Goal: Information Seeking & Learning: Check status

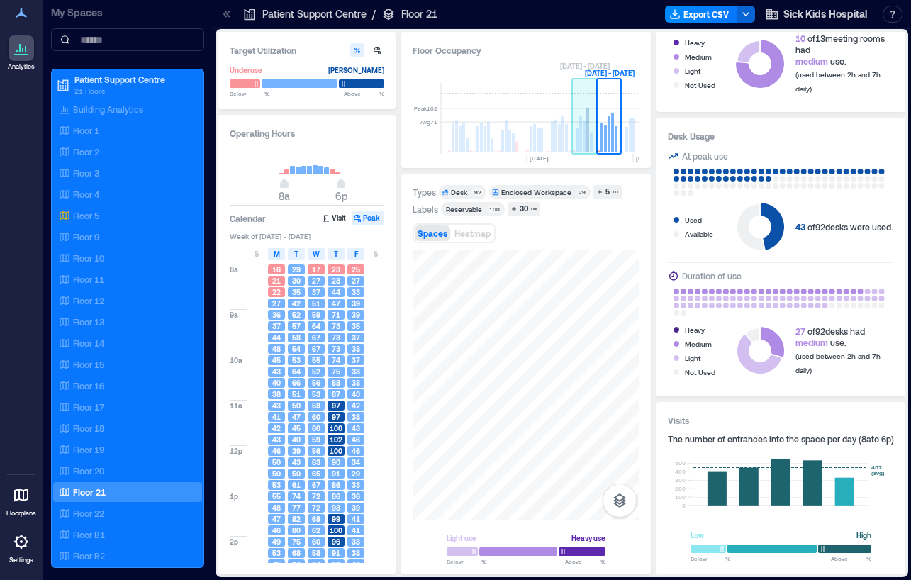
click at [579, 127] on rect at bounding box center [584, 118] width 25 height 71
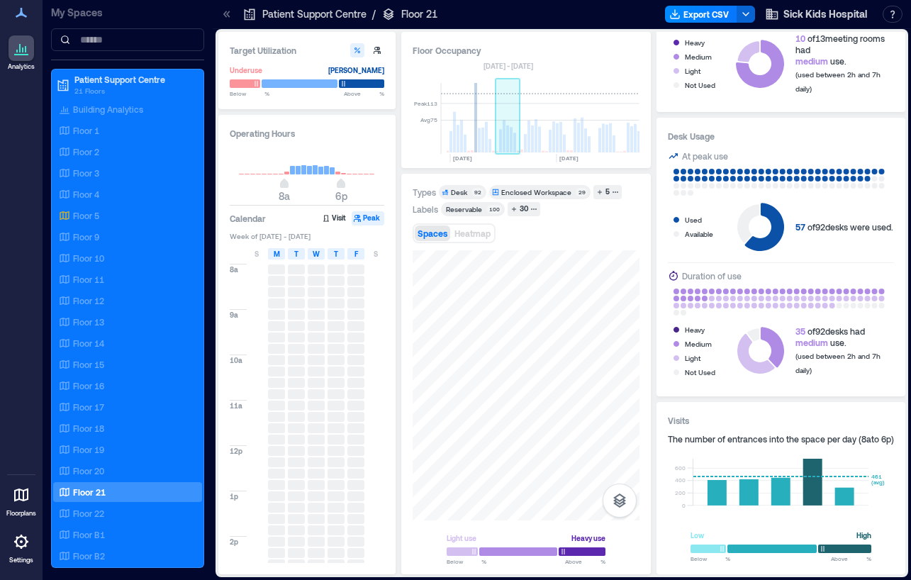
scroll to position [0, 527]
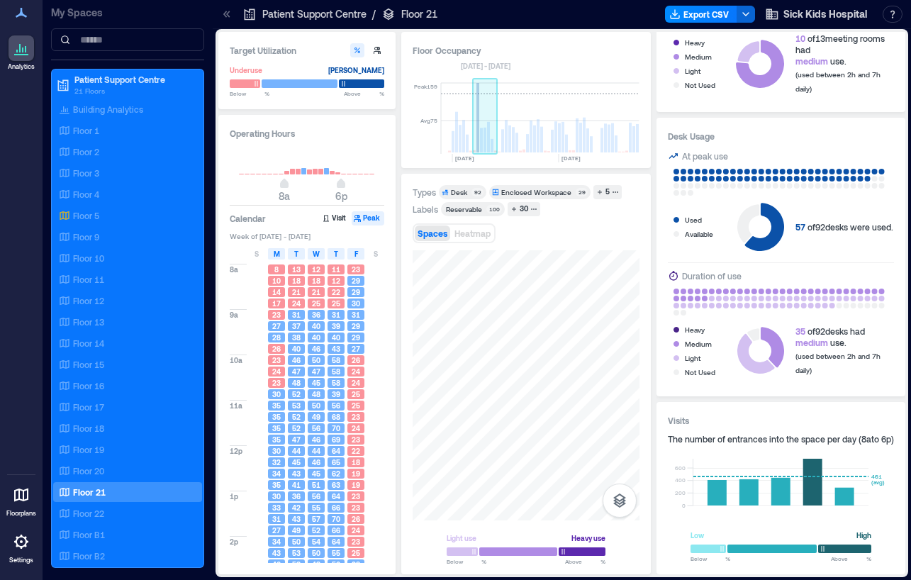
click at [484, 124] on rect at bounding box center [485, 118] width 25 height 71
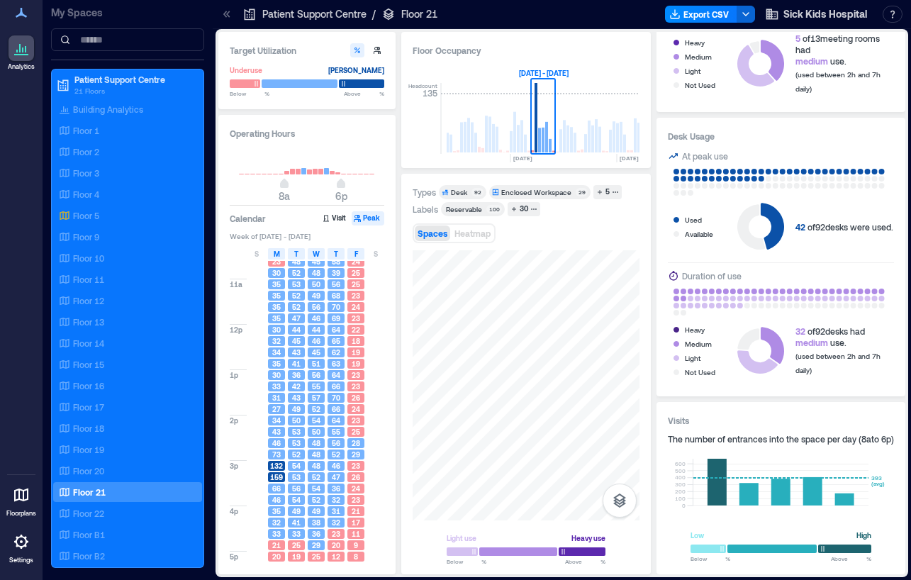
scroll to position [121, 0]
click at [276, 466] on span "132" at bounding box center [276, 467] width 13 height 10
click at [491, 234] on span "Heatmap" at bounding box center [473, 233] width 36 height 10
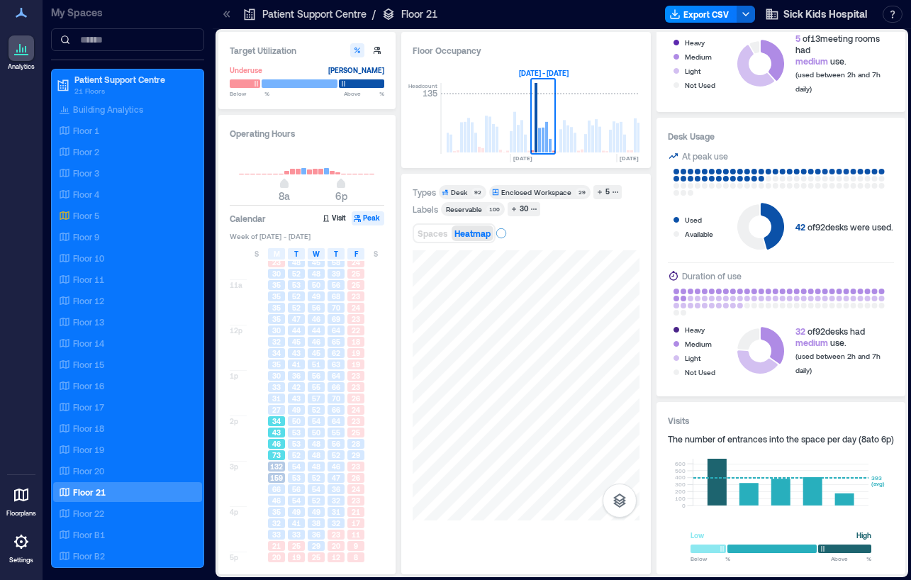
click at [275, 445] on span "46" at bounding box center [276, 444] width 9 height 10
click at [280, 391] on span "33" at bounding box center [276, 387] width 9 height 10
click at [276, 351] on span "34" at bounding box center [276, 353] width 9 height 10
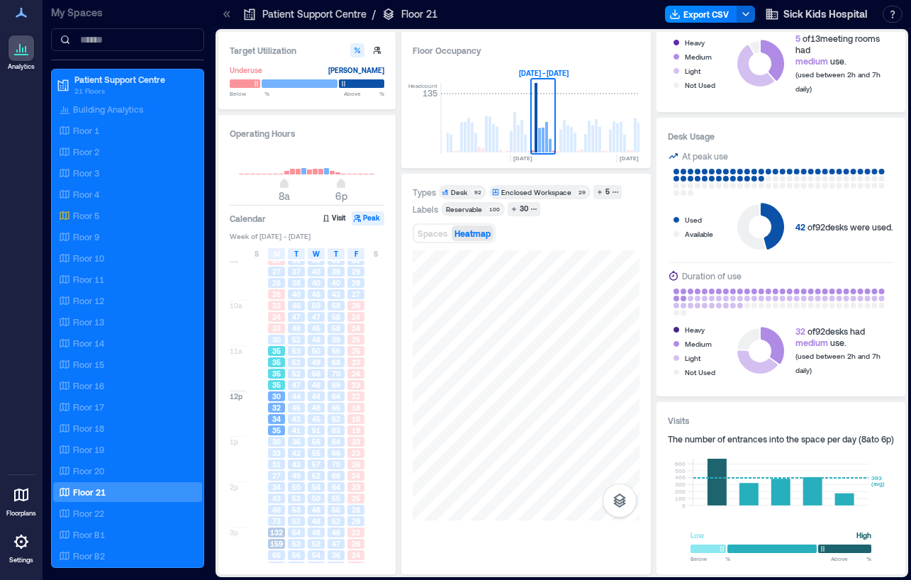
scroll to position [20, 0]
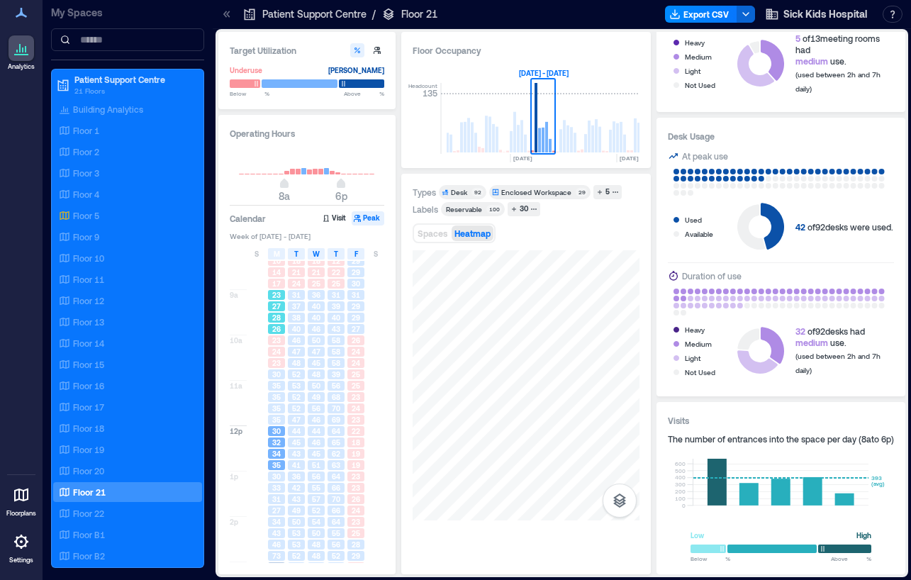
click at [276, 301] on div "23" at bounding box center [277, 294] width 20 height 11
click at [275, 348] on span "24" at bounding box center [276, 352] width 9 height 10
click at [276, 387] on span "35" at bounding box center [276, 386] width 9 height 10
click at [278, 400] on span "35" at bounding box center [276, 397] width 9 height 10
click at [277, 440] on span "32" at bounding box center [276, 443] width 9 height 10
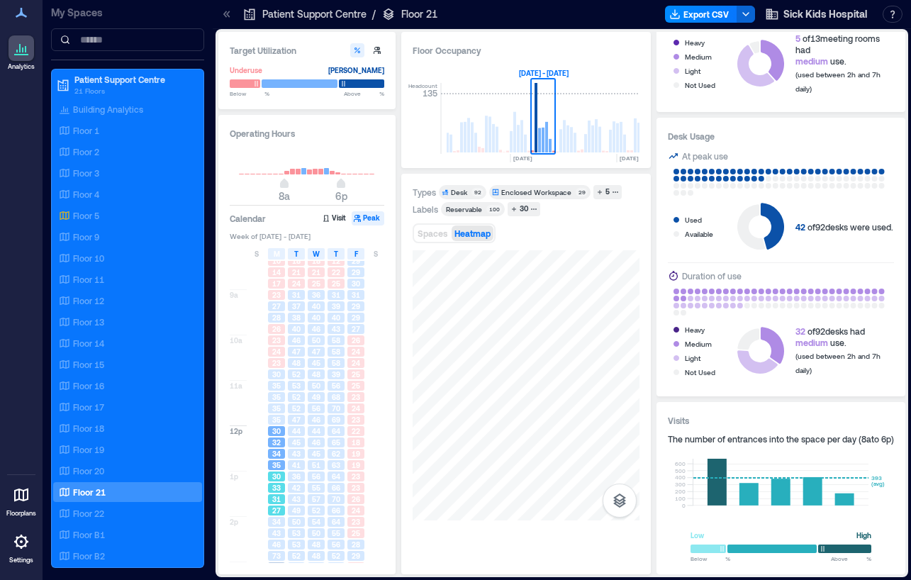
click at [274, 484] on span "33" at bounding box center [276, 488] width 9 height 10
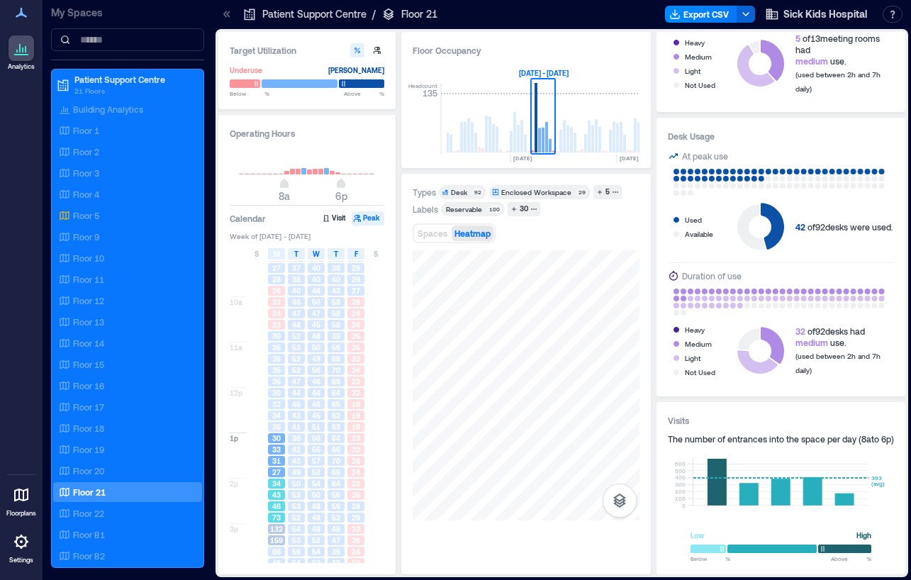
click at [277, 499] on span "43" at bounding box center [276, 495] width 9 height 10
click at [274, 511] on span "159" at bounding box center [276, 509] width 13 height 10
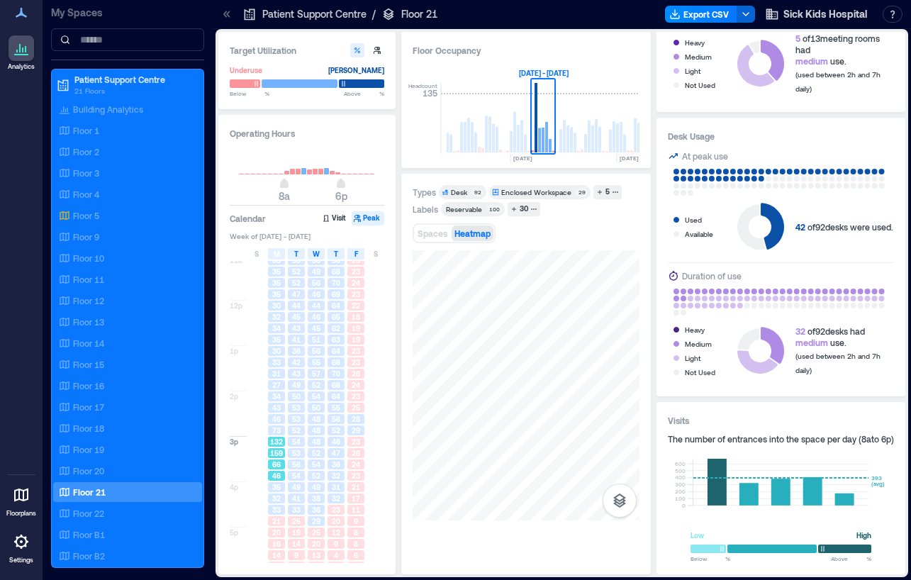
scroll to position [151, 0]
